Goal: Transaction & Acquisition: Purchase product/service

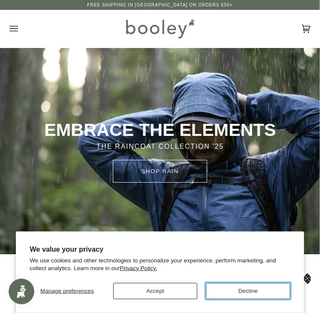
click at [217, 294] on button "Decline" at bounding box center [248, 291] width 85 height 16
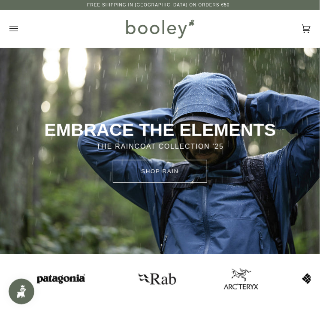
click at [12, 28] on icon "Open menu" at bounding box center [13, 28] width 9 height 13
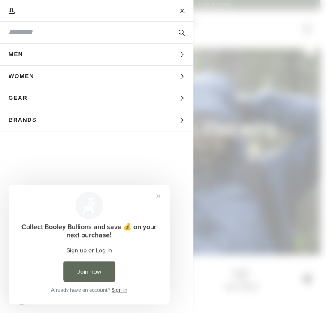
click at [150, 78] on button "Women Expand menu" at bounding box center [96, 77] width 193 height 22
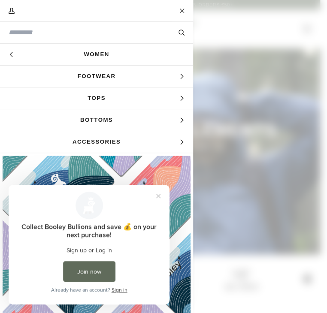
click at [169, 100] on span "Tops" at bounding box center [96, 98] width 193 height 21
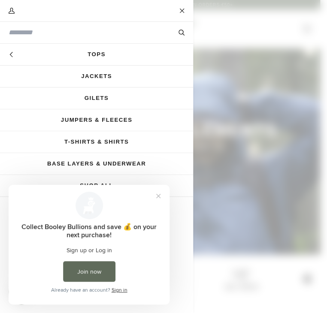
click at [103, 72] on link "Jackets" at bounding box center [96, 76] width 193 height 21
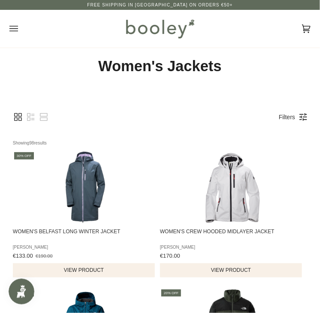
click at [19, 27] on button "Open menu" at bounding box center [22, 29] width 26 height 38
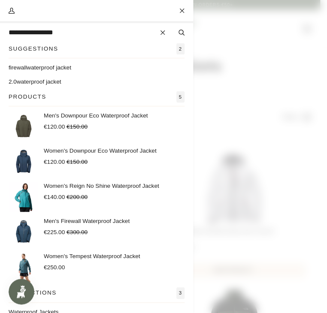
type input "**********"
click at [170, 28] on button "Search" at bounding box center [181, 32] width 23 height 9
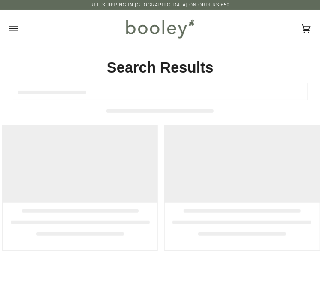
type input "**********"
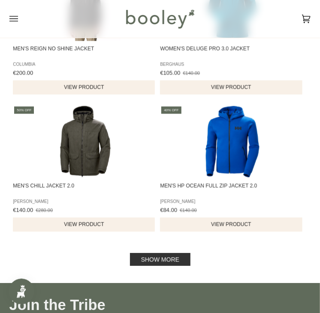
scroll to position [1273, 0]
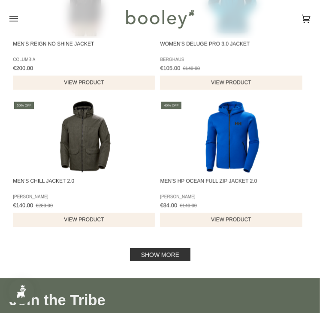
click at [152, 254] on link "Show more" at bounding box center [160, 254] width 60 height 13
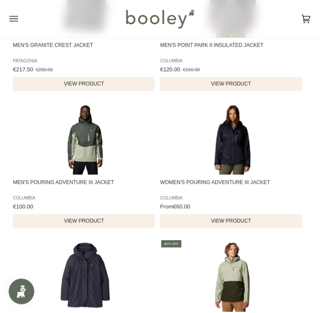
scroll to position [2087, 0]
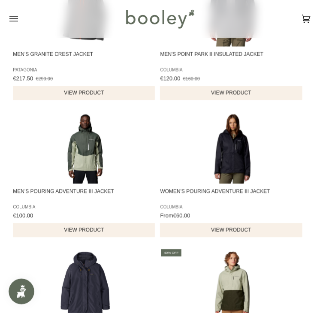
click at [225, 233] on button "View product" at bounding box center [231, 230] width 142 height 14
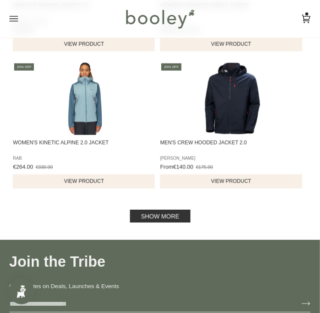
scroll to position [2613, 0]
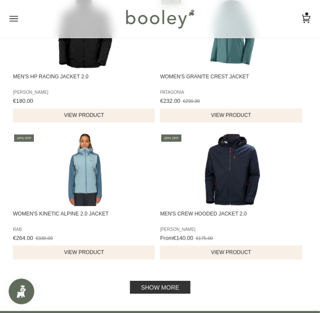
click at [148, 291] on link "Show more" at bounding box center [160, 287] width 60 height 13
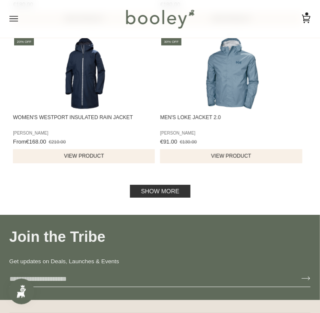
scroll to position [4119, 0]
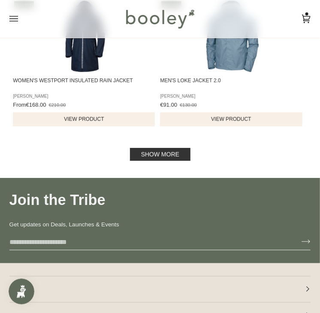
click at [168, 157] on link "Show more" at bounding box center [160, 154] width 60 height 13
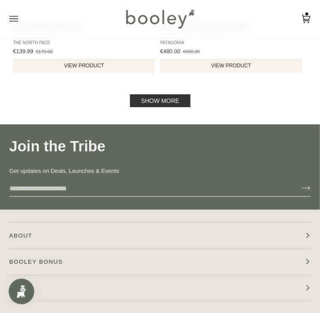
scroll to position [5551, 0]
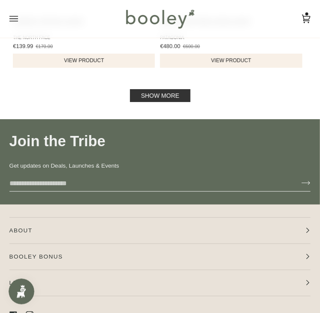
click at [166, 97] on link "Show more" at bounding box center [160, 95] width 60 height 13
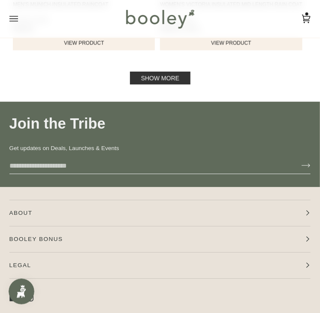
scroll to position [6943, 0]
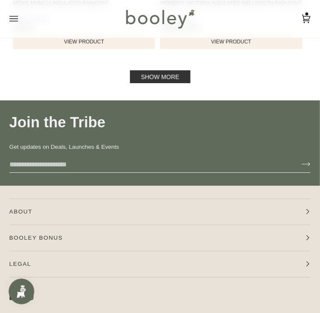
click at [166, 77] on link "Show more" at bounding box center [160, 76] width 60 height 13
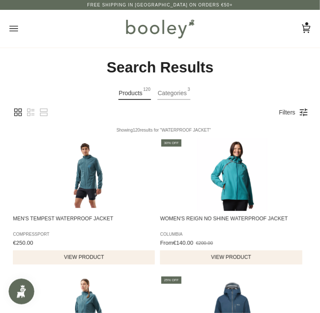
click at [298, 112] on link "Filters" at bounding box center [287, 112] width 25 height 15
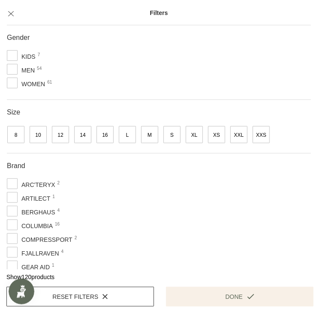
click at [10, 80] on span "Women 61" at bounding box center [28, 84] width 42 height 10
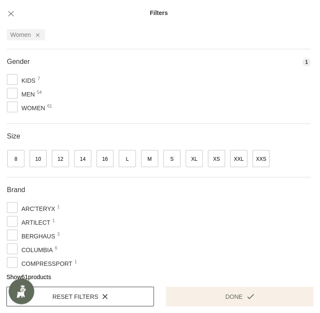
click at [230, 296] on button "Done" at bounding box center [240, 297] width 148 height 20
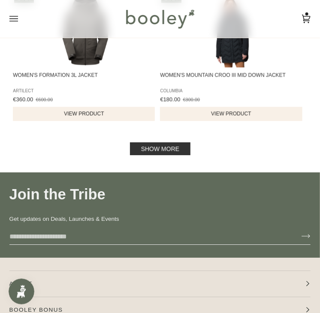
scroll to position [1274, 0]
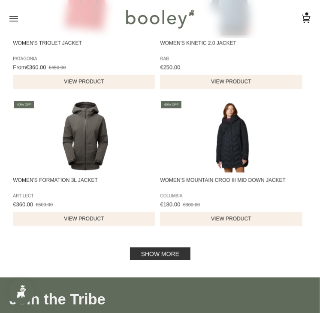
click at [145, 254] on link "Show more" at bounding box center [160, 254] width 60 height 13
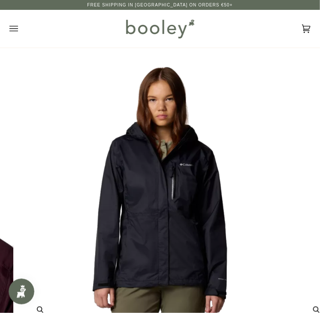
click at [269, 201] on img "Columbia Women's Pouring Adventure III Jacket Black - Booley Galway" at bounding box center [160, 190] width 272 height 272
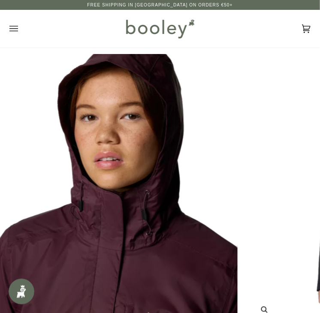
click at [244, 229] on img "Columbia Women's Pouring Adventure III Jacket Fig / Moonvista - Booley Galway" at bounding box center [108, 190] width 272 height 272
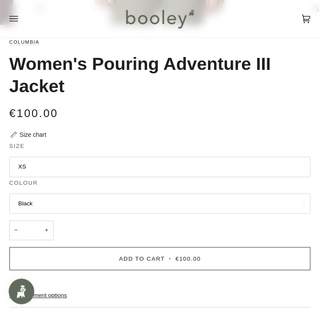
scroll to position [302, 0]
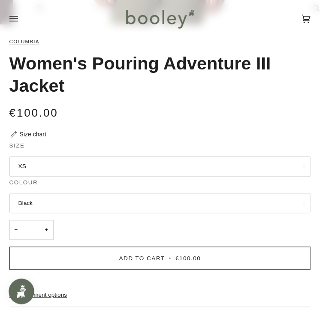
click at [201, 170] on button "XS" at bounding box center [160, 167] width 302 height 21
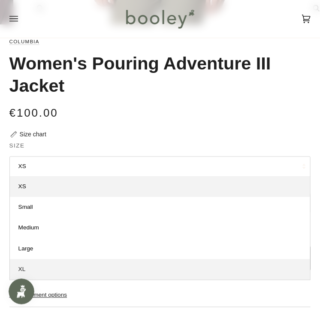
click at [86, 269] on link "XL" at bounding box center [160, 270] width 301 height 21
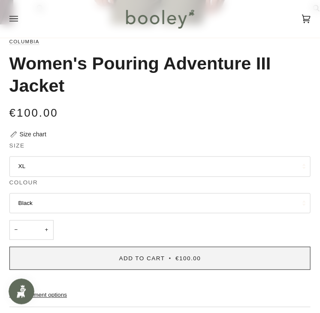
click at [126, 260] on span "Add to Cart" at bounding box center [142, 259] width 46 height 6
